Goal: Information Seeking & Learning: Find specific fact

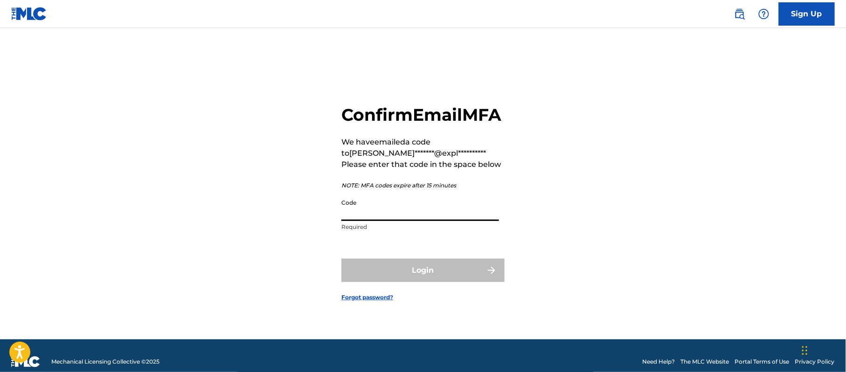
click at [375, 221] on input "Code" at bounding box center [420, 207] width 158 height 27
paste input "037529"
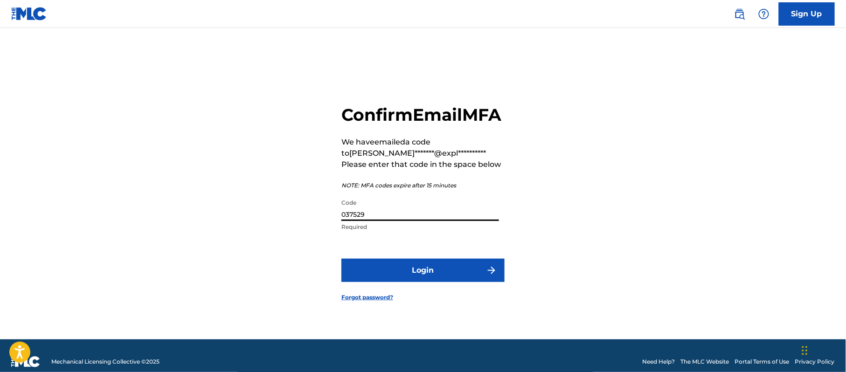
type input "037529"
click at [379, 270] on form "**********" at bounding box center [422, 195] width 163 height 288
click at [379, 279] on button "Login" at bounding box center [422, 270] width 163 height 23
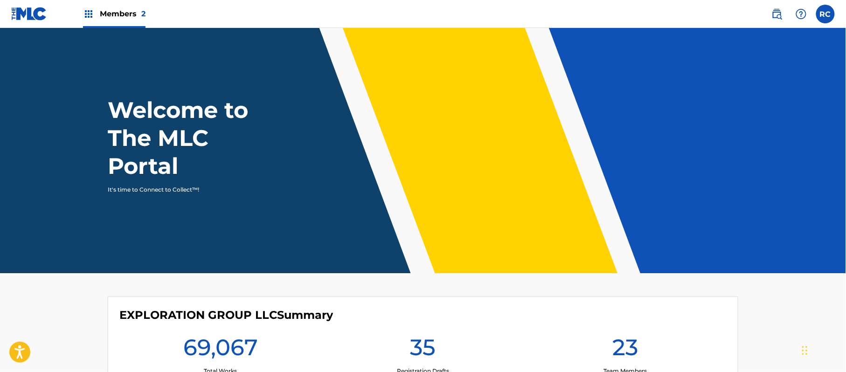
click at [103, 18] on span "Members 2" at bounding box center [123, 13] width 46 height 11
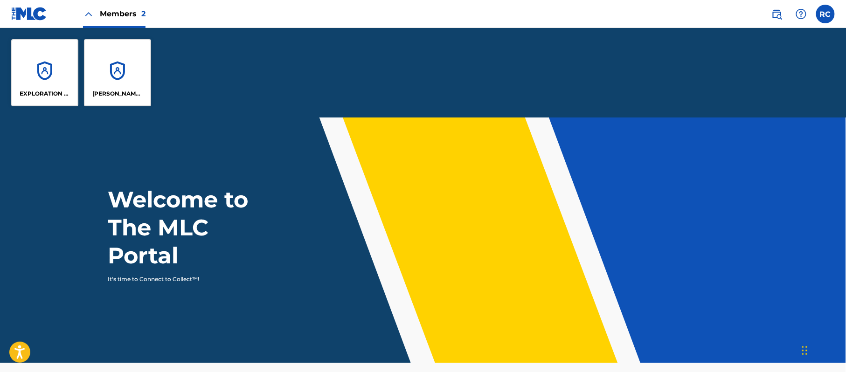
click at [53, 68] on div "EXPLORATION GROUP LLC" at bounding box center [44, 72] width 67 height 67
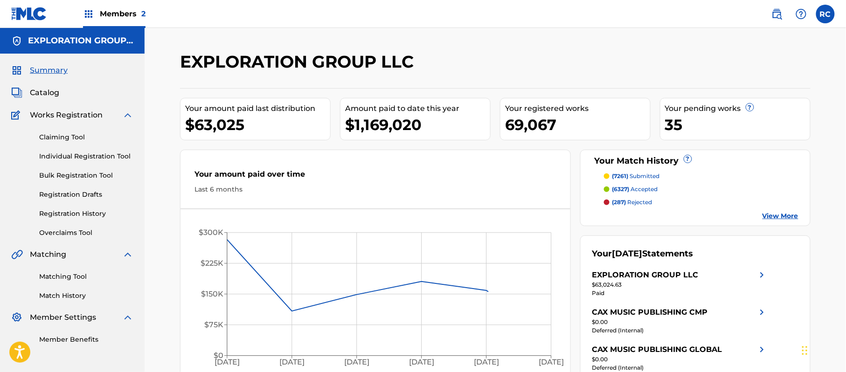
click at [73, 273] on link "Matching Tool" at bounding box center [86, 277] width 94 height 10
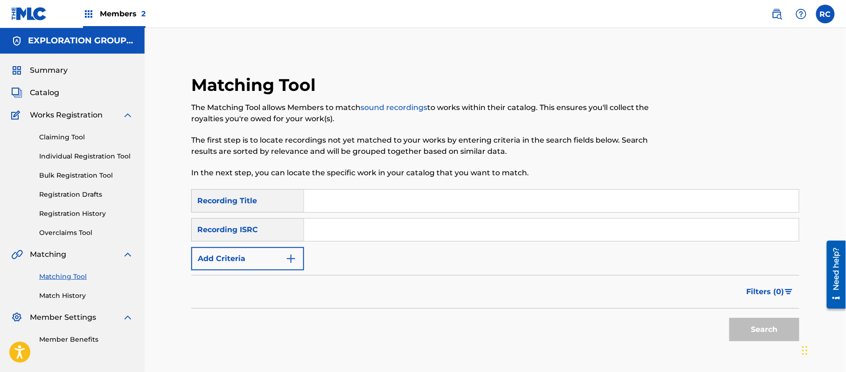
click at [353, 198] on input "Search Form" at bounding box center [551, 201] width 495 height 22
paste input "Worst Kind of Hurt"
type input "Worst Kind of Hurt"
click at [289, 257] on img "Search Form" at bounding box center [290, 258] width 11 height 11
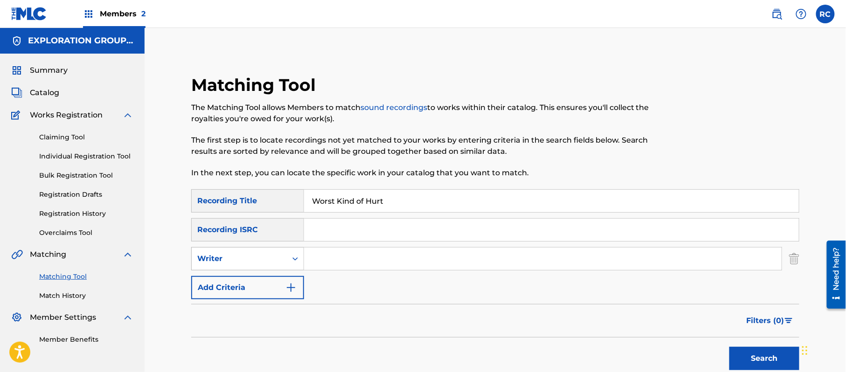
click at [245, 263] on div "Writer" at bounding box center [239, 258] width 84 height 11
click at [245, 282] on div "Recording Artist" at bounding box center [248, 281] width 112 height 23
drag, startPoint x: 299, startPoint y: 271, endPoint x: 329, endPoint y: 259, distance: 31.6
click at [329, 259] on input "Search Form" at bounding box center [542, 259] width 477 height 22
click at [758, 352] on button "Search" at bounding box center [764, 358] width 70 height 23
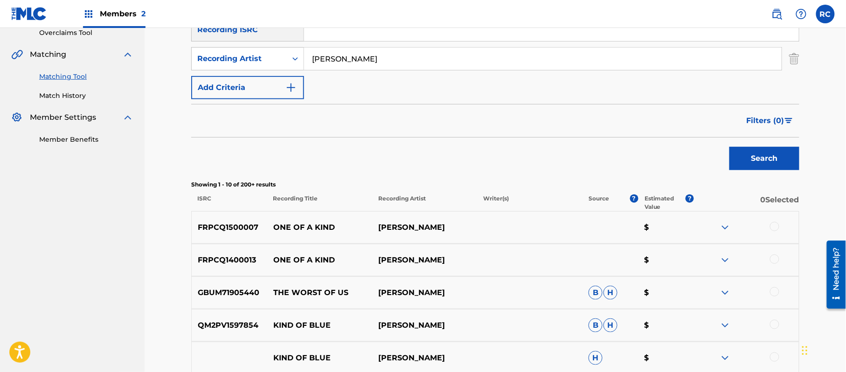
scroll to position [186, 0]
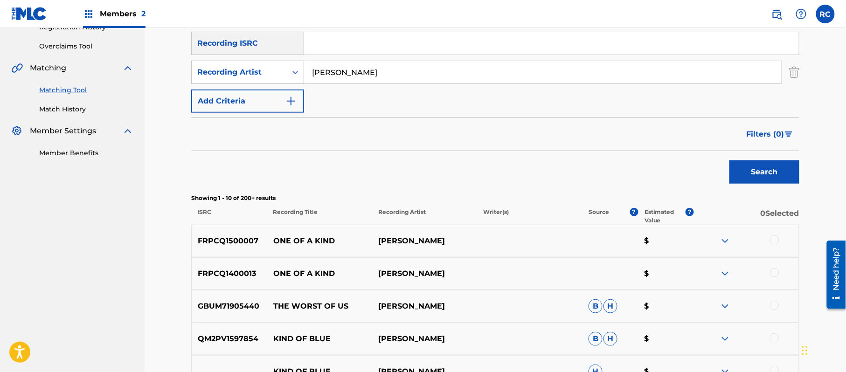
click at [324, 71] on input "[PERSON_NAME]" at bounding box center [542, 72] width 477 height 22
paste input "[PERSON_NAME] [PERSON_NAME]"
click at [388, 72] on input "[PERSON_NAME] [PERSON_NAME]" at bounding box center [542, 72] width 477 height 22
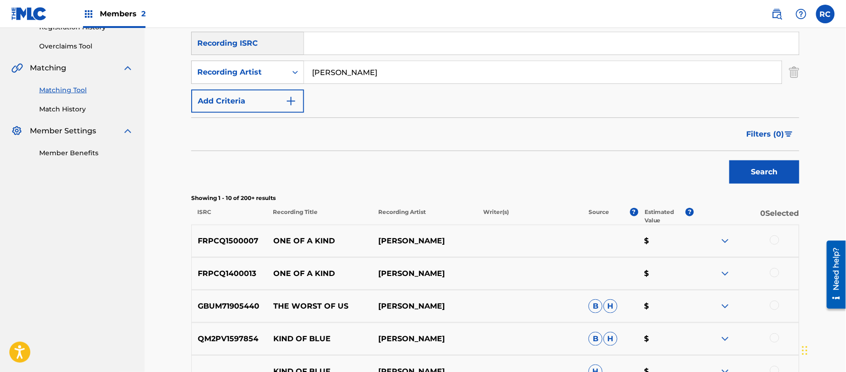
click at [332, 75] on input "[PERSON_NAME]" at bounding box center [542, 72] width 477 height 22
click at [749, 174] on button "Search" at bounding box center [764, 171] width 70 height 23
drag, startPoint x: 377, startPoint y: 67, endPoint x: 249, endPoint y: 75, distance: 128.0
click at [249, 75] on div "SearchWithCriteriac8799a51-c2be-4a5f-b486-ddd467056142 Recording Artist [PERSON…" at bounding box center [495, 72] width 608 height 23
paste input "[PERSON_NAME]"
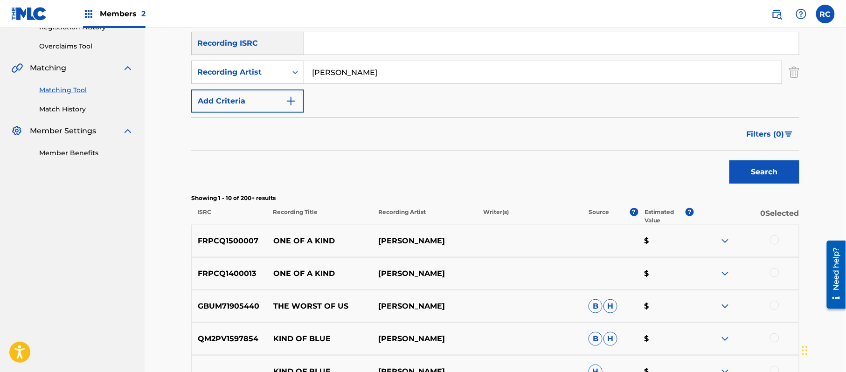
type input "[PERSON_NAME]"
click at [746, 171] on button "Search" at bounding box center [764, 171] width 70 height 23
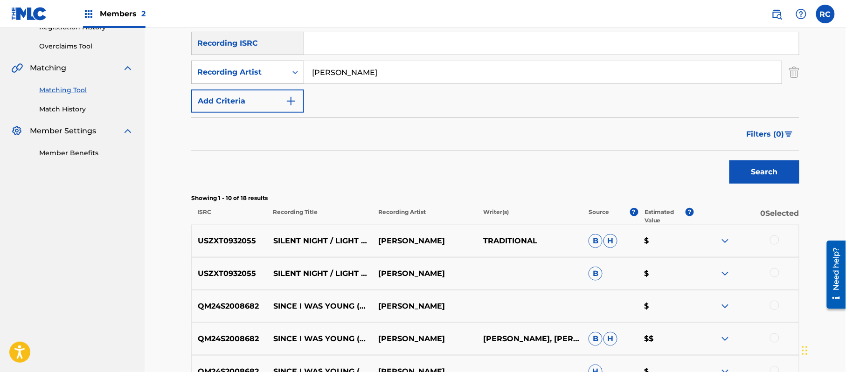
click at [273, 68] on div "Recording Artist" at bounding box center [239, 72] width 84 height 11
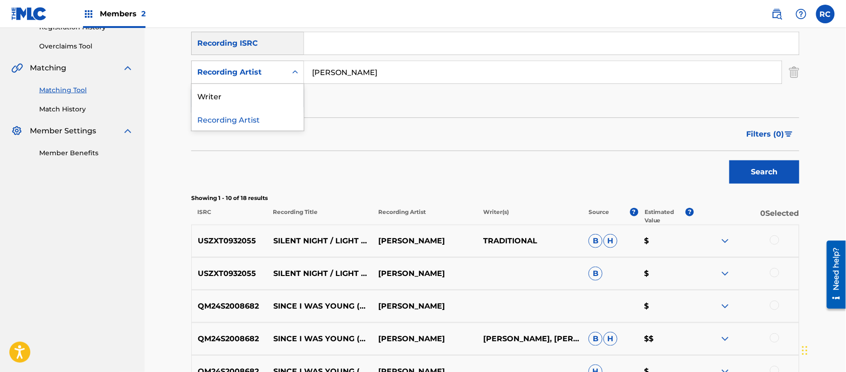
click at [250, 120] on div "Recording Artist" at bounding box center [248, 118] width 112 height 23
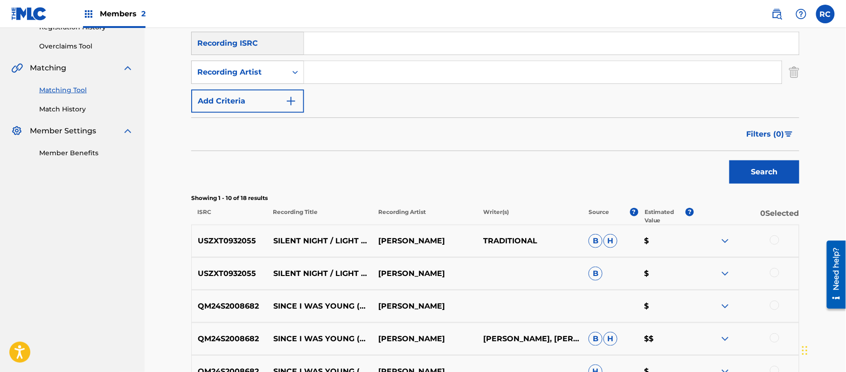
click at [313, 75] on input "Search Form" at bounding box center [542, 72] width 477 height 22
paste input "[PERSON_NAME]"
type input "[PERSON_NAME]"
click at [776, 175] on button "Search" at bounding box center [764, 171] width 70 height 23
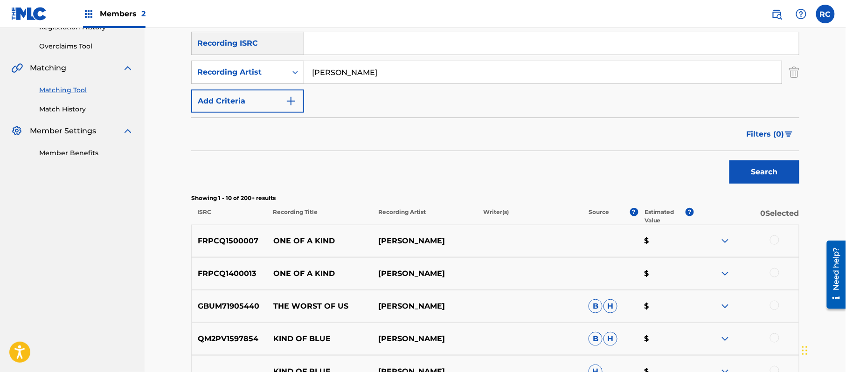
click at [331, 47] on input "Search Form" at bounding box center [551, 43] width 495 height 22
paste input "QZTRX2123868"
type input "QZTRX2123868"
click at [344, 68] on input "[PERSON_NAME]" at bounding box center [542, 72] width 477 height 22
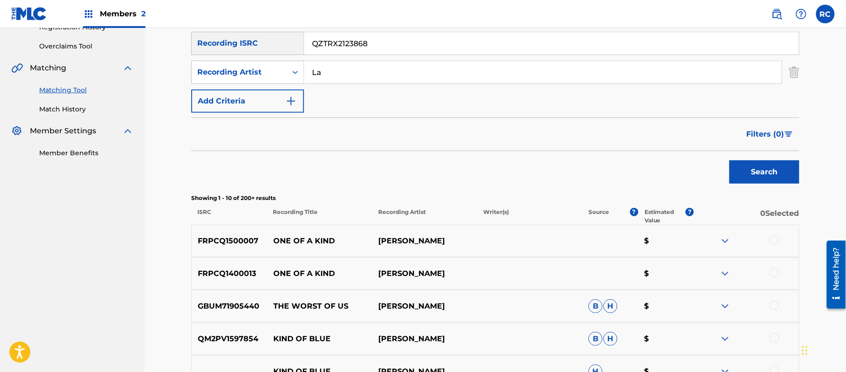
type input "L"
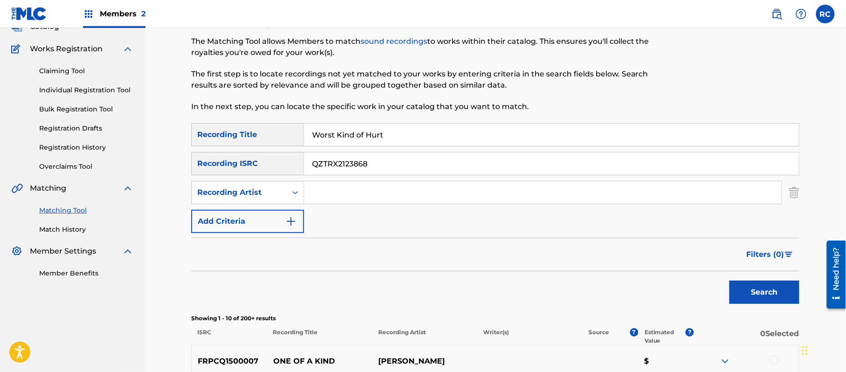
scroll to position [62, 0]
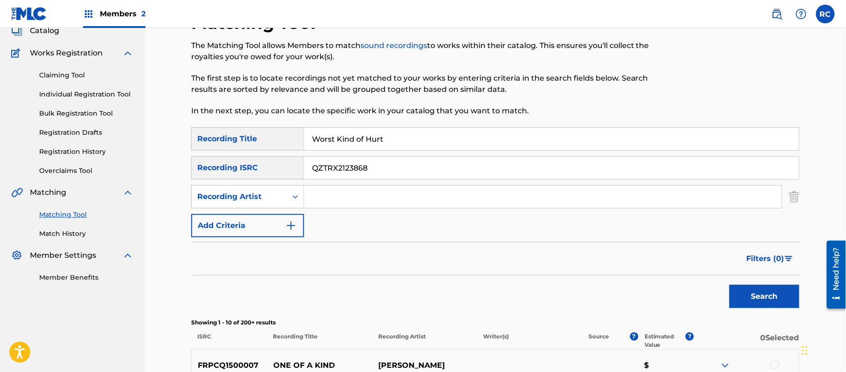
drag, startPoint x: 349, startPoint y: 144, endPoint x: 255, endPoint y: 146, distance: 93.7
click at [252, 145] on div "SearchWithCriteria5887f666-288f-457e-8e98-db11e07c5e95 Recording Title Worst Ki…" at bounding box center [495, 138] width 608 height 23
click at [761, 287] on button "Search" at bounding box center [764, 296] width 70 height 23
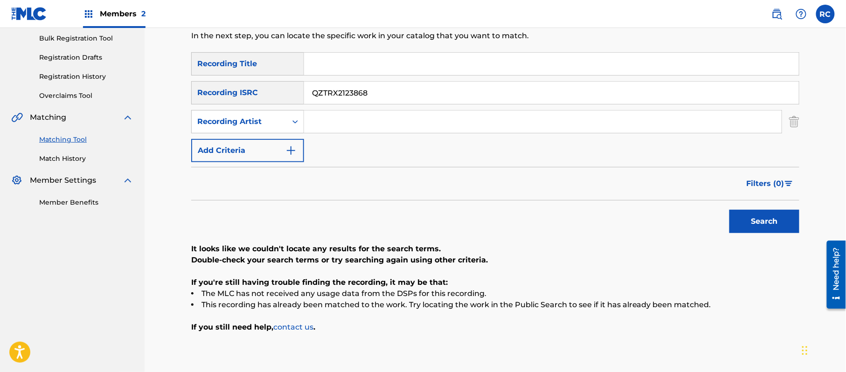
scroll to position [124, 0]
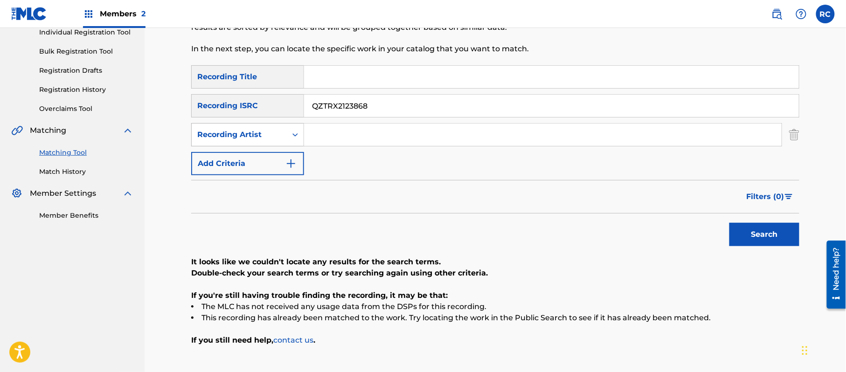
drag, startPoint x: 370, startPoint y: 110, endPoint x: 256, endPoint y: 125, distance: 114.7
click at [256, 125] on div "SearchWithCriteria5887f666-288f-457e-8e98-db11e07c5e95 Recording Title SearchWi…" at bounding box center [495, 120] width 608 height 110
paste input "5FN2213160"
drag, startPoint x: 779, startPoint y: 237, endPoint x: 750, endPoint y: 227, distance: 30.7
click at [778, 236] on button "Search" at bounding box center [764, 234] width 70 height 23
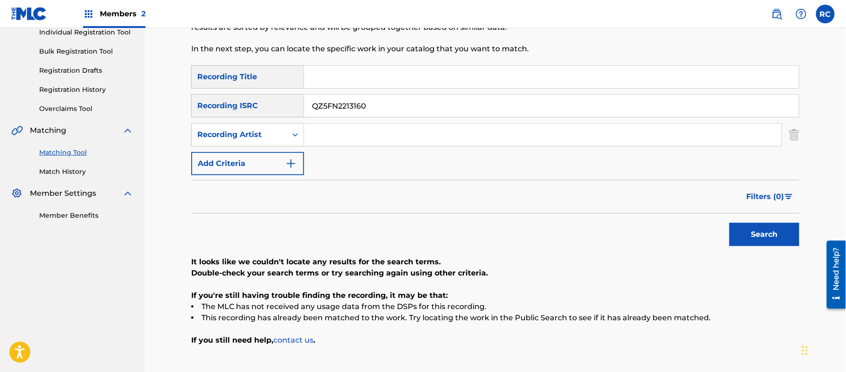
click at [333, 115] on input "QZ5FN2213160" at bounding box center [551, 106] width 495 height 22
paste input "TRX2123867"
type input "QZTRX2123867"
click at [781, 229] on button "Search" at bounding box center [764, 234] width 70 height 23
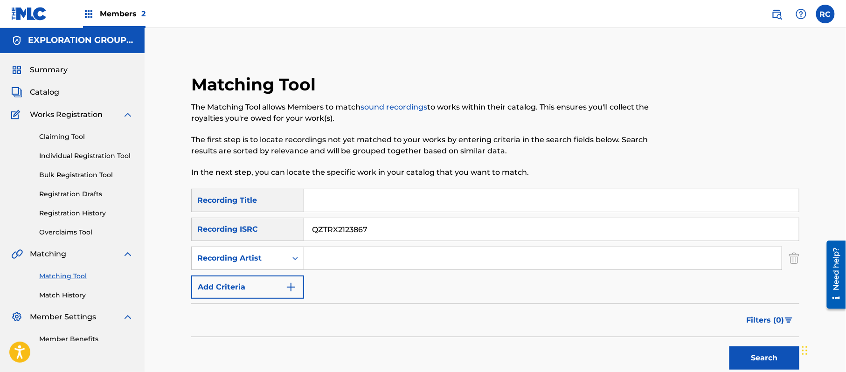
scroll to position [0, 0]
click at [327, 207] on input "Search Form" at bounding box center [551, 201] width 495 height 22
paste input "Worst Kind of Hurt"
type input "Worst Kind of Hurt"
click at [330, 233] on input "QZTRX2123867" at bounding box center [551, 230] width 495 height 22
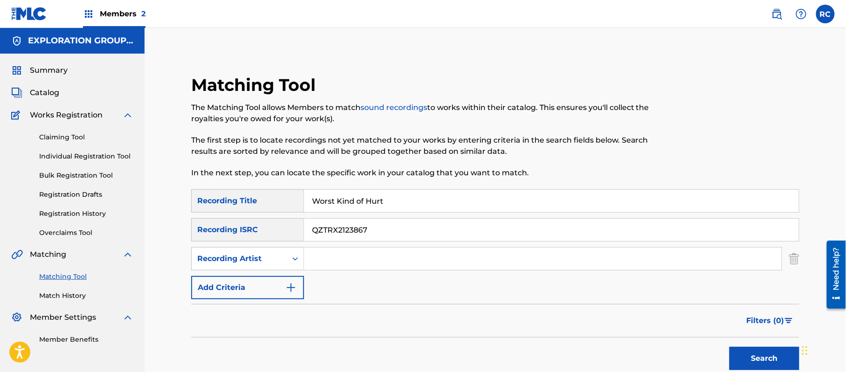
click at [330, 233] on input "QZTRX2123867" at bounding box center [551, 230] width 495 height 22
drag, startPoint x: 778, startPoint y: 362, endPoint x: 766, endPoint y: 362, distance: 11.2
click at [776, 362] on button "Search" at bounding box center [764, 358] width 70 height 23
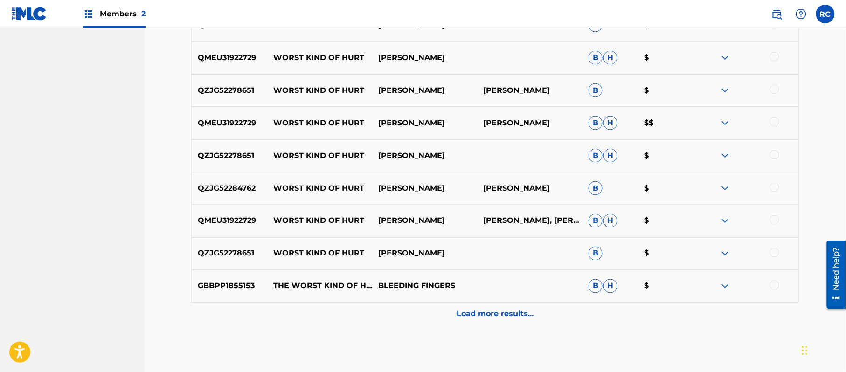
scroll to position [310, 0]
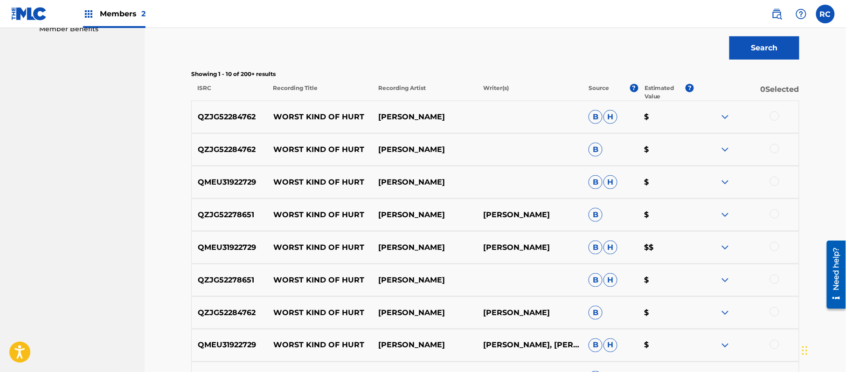
drag, startPoint x: 273, startPoint y: 116, endPoint x: 452, endPoint y: 117, distance: 179.0
click at [452, 116] on div "QZJG52284762 WORST KIND OF HURT [PERSON_NAME] $" at bounding box center [495, 117] width 608 height 33
copy div "WORST KIND OF HURT [PERSON_NAME]"
drag, startPoint x: 379, startPoint y: 178, endPoint x: 448, endPoint y: 189, distance: 69.9
click at [448, 189] on div "QMEU31922729 WORST KIND OF [PERSON_NAME] [PERSON_NAME] $" at bounding box center [495, 182] width 608 height 33
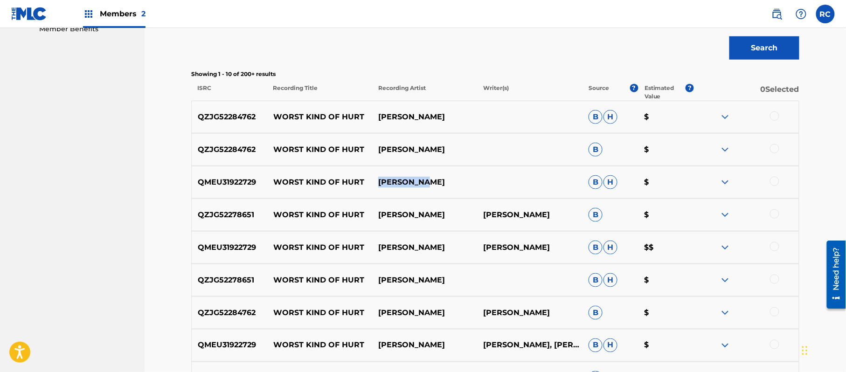
copy p "[PERSON_NAME]"
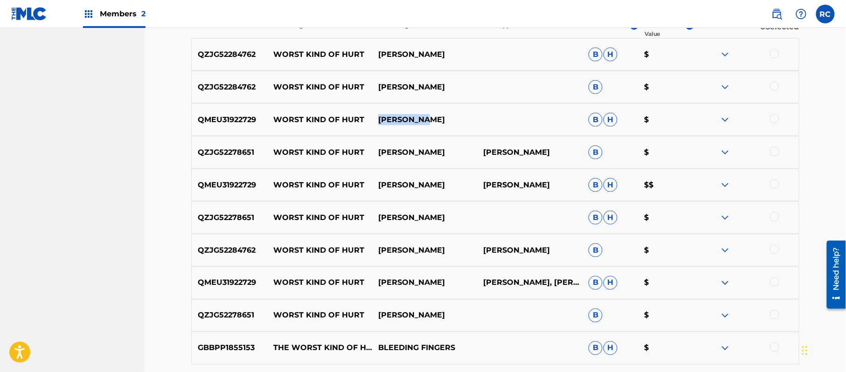
scroll to position [435, 0]
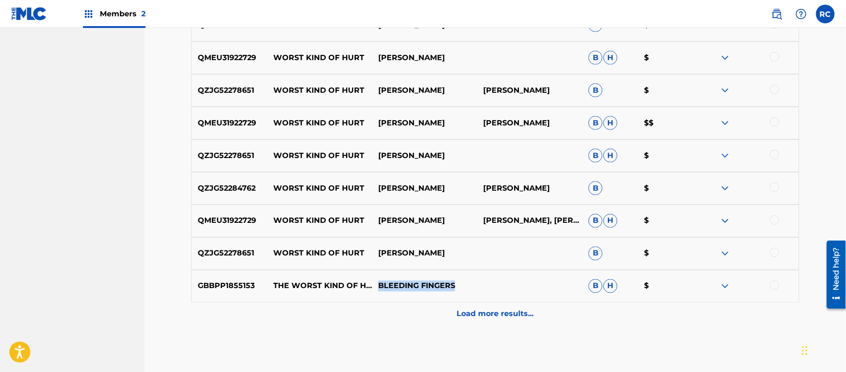
drag, startPoint x: 377, startPoint y: 289, endPoint x: 463, endPoint y: 292, distance: 86.3
click at [463, 292] on div "GBBPP1855153 THE WORST KIND OF HURT BLEEDING FINGERS B H $" at bounding box center [495, 286] width 608 height 33
copy p "BLEEDING FINGERS"
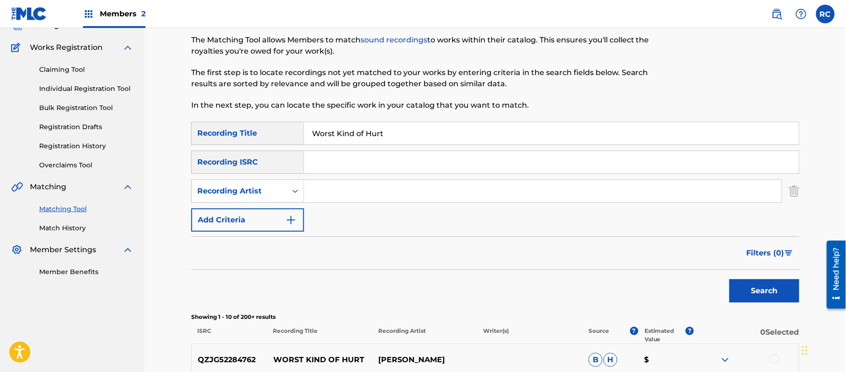
scroll to position [45, 0]
